Goal: Task Accomplishment & Management: Manage account settings

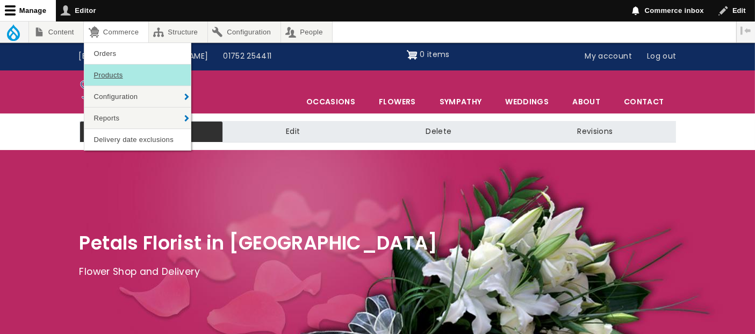
click at [123, 78] on link "Products" at bounding box center [137, 75] width 106 height 21
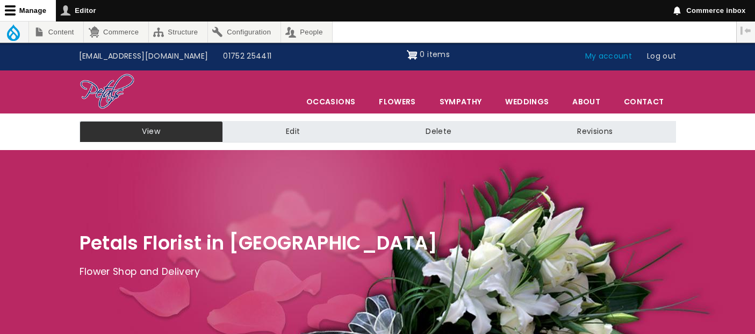
click at [606, 63] on link "My account" at bounding box center [609, 56] width 62 height 20
click at [606, 59] on link "My account" at bounding box center [609, 56] width 62 height 20
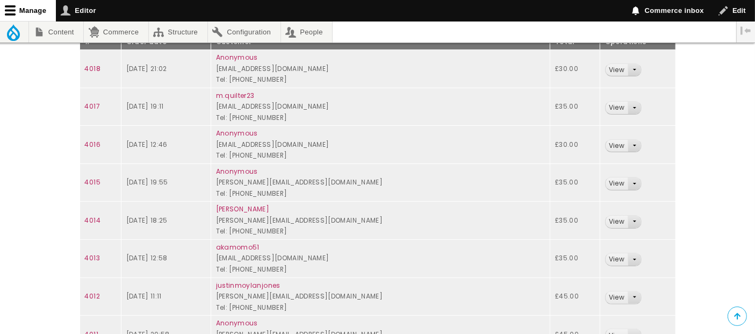
scroll to position [239, 0]
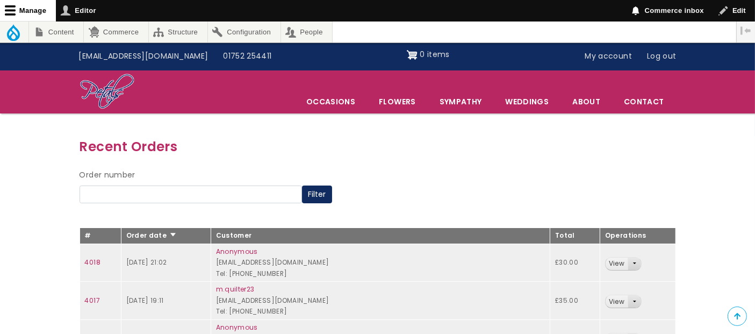
scroll to position [179, 0]
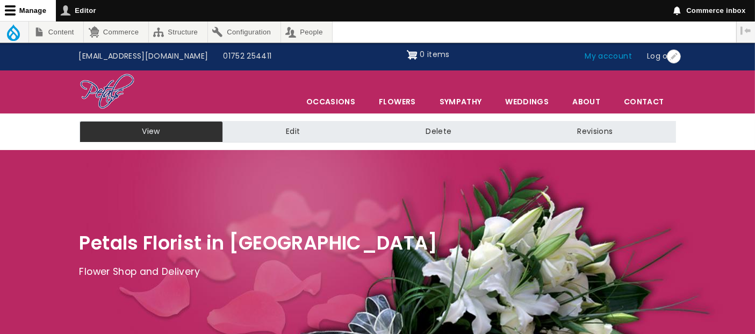
click at [610, 59] on link "My account" at bounding box center [609, 56] width 62 height 20
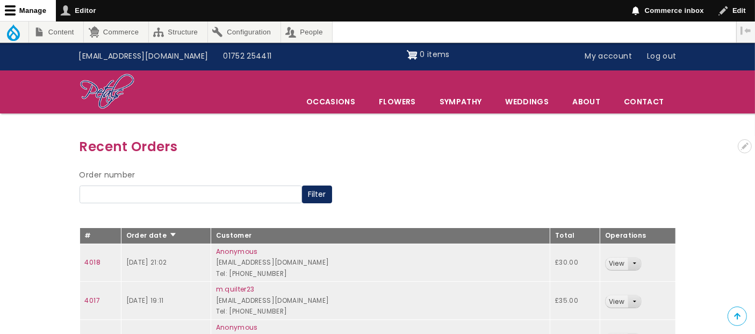
scroll to position [179, 0]
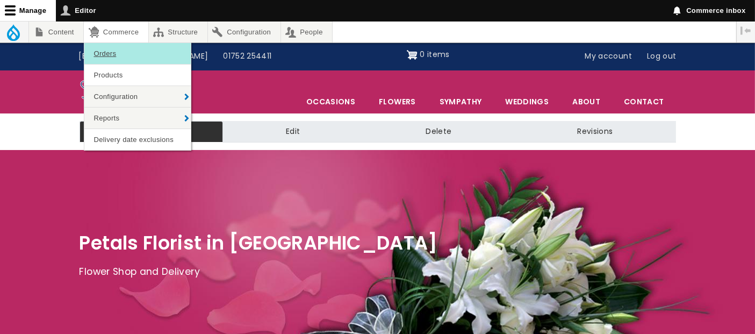
click at [111, 55] on link "Orders" at bounding box center [137, 53] width 106 height 21
click at [117, 59] on link "Orders" at bounding box center [137, 53] width 106 height 21
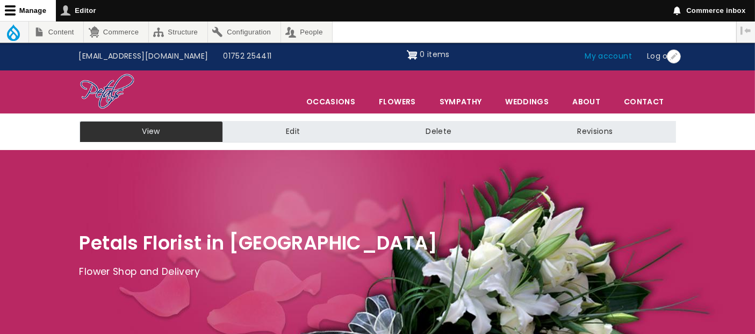
click at [617, 56] on link "My account" at bounding box center [609, 56] width 62 height 20
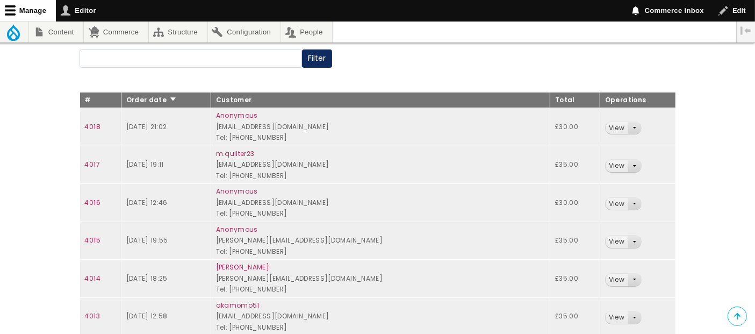
scroll to position [60, 0]
